Goal: Find specific page/section: Find specific page/section

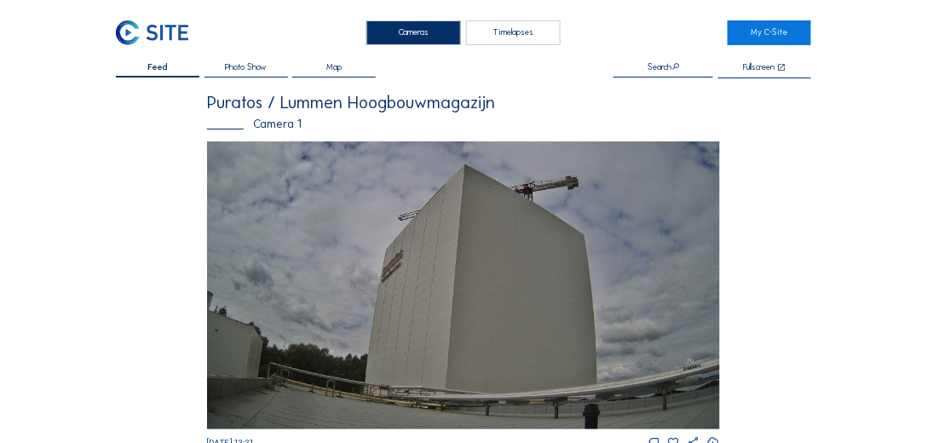
click at [412, 267] on img at bounding box center [463, 285] width 513 height 288
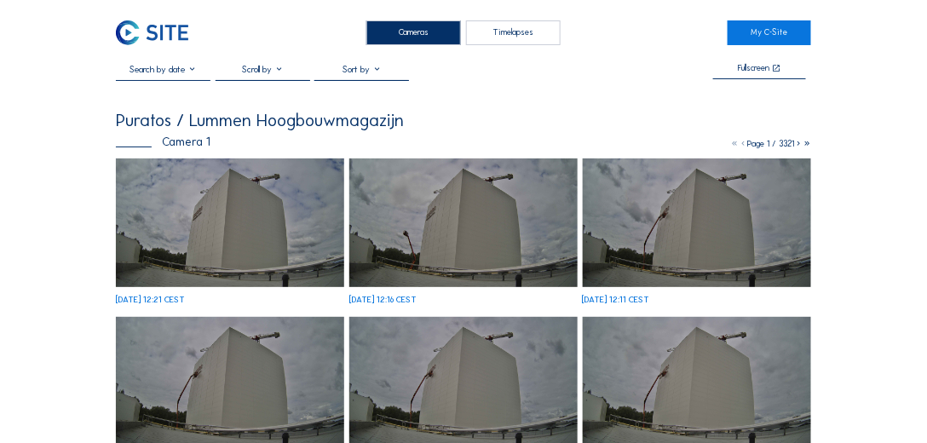
click at [231, 223] on img at bounding box center [230, 222] width 228 height 129
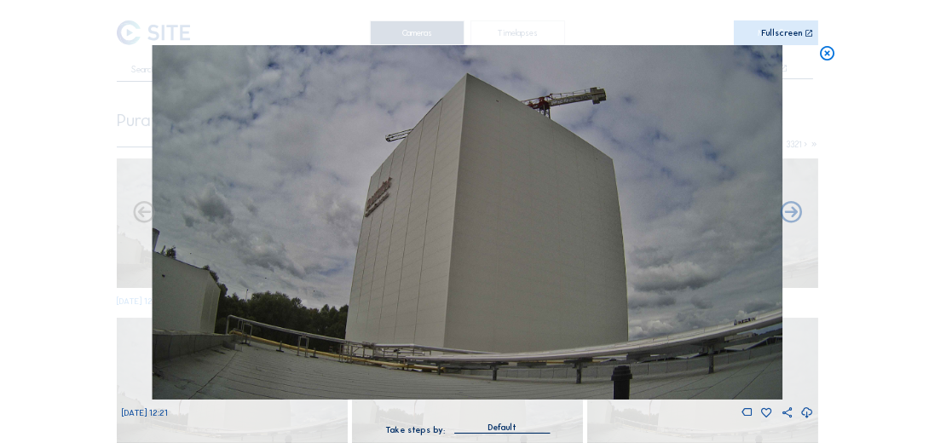
click at [380, 192] on img at bounding box center [468, 222] width 631 height 354
click at [382, 193] on img at bounding box center [468, 222] width 631 height 354
click at [826, 53] on icon at bounding box center [826, 53] width 17 height 17
